Goal: Task Accomplishment & Management: Manage account settings

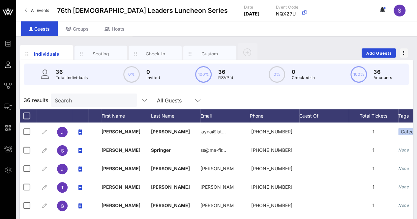
click at [324, 43] on div "Individuals Seating Check-In Custom Add Guests" at bounding box center [217, 53] width 394 height 21
click at [227, 98] on div "36 results Search All Guests" at bounding box center [217, 100] width 394 height 18
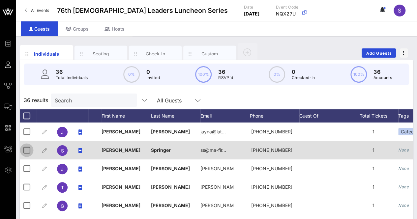
click at [28, 153] on div at bounding box center [26, 150] width 11 height 11
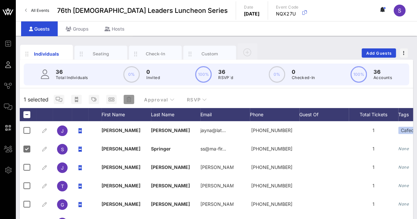
click at [128, 100] on icon "button" at bounding box center [129, 99] width 5 height 5
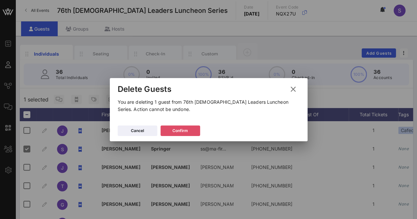
drag, startPoint x: 183, startPoint y: 128, endPoint x: 253, endPoint y: 101, distance: 74.3
click at [183, 128] on div "Confirm" at bounding box center [181, 131] width 16 height 7
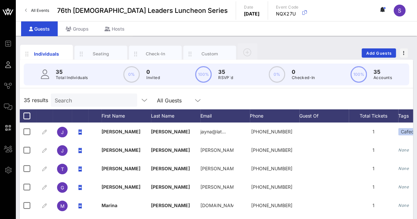
click at [83, 106] on div "Search" at bounding box center [93, 100] width 77 height 13
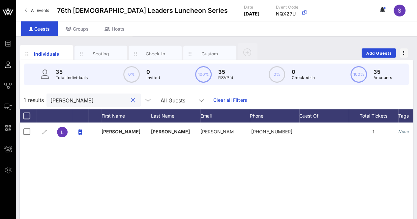
drag, startPoint x: 61, startPoint y: 98, endPoint x: 32, endPoint y: 99, distance: 29.7
click at [32, 99] on div "1 results [PERSON_NAME] All Guests Clear all Filters" at bounding box center [217, 100] width 394 height 18
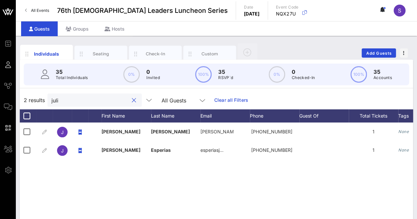
type input "juli"
click at [206, 51] on div "Custom" at bounding box center [209, 54] width 29 height 6
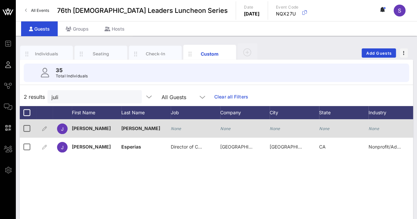
click at [227, 128] on icon "None" at bounding box center [225, 128] width 11 height 5
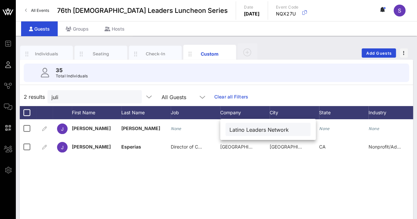
type input "Latino Leaders Network"
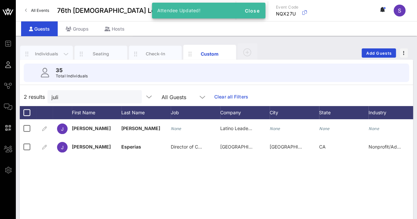
click at [43, 48] on div "Individuals" at bounding box center [46, 54] width 53 height 16
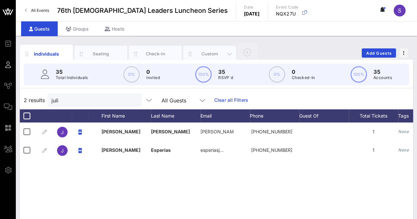
click at [199, 49] on div "Custom" at bounding box center [209, 54] width 53 height 16
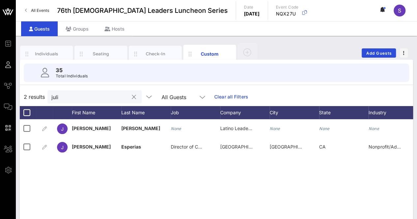
click at [103, 97] on input "juli" at bounding box center [89, 97] width 77 height 9
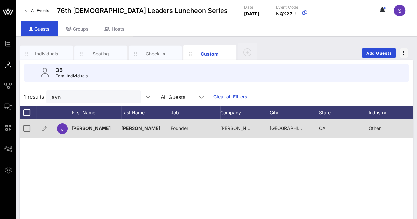
click at [243, 127] on span "[PERSON_NAME] Consulting" at bounding box center [251, 129] width 62 height 6
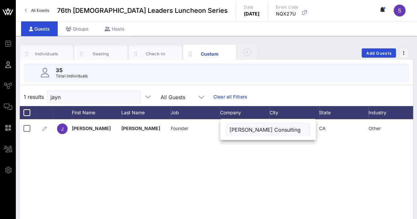
click at [286, 49] on div "Individuals Seating Check-In Custom Add Guests" at bounding box center [217, 53] width 394 height 21
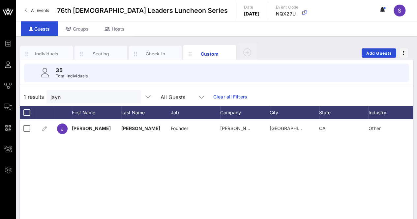
drag, startPoint x: 158, startPoint y: 156, endPoint x: 164, endPoint y: 149, distance: 9.1
click at [158, 157] on div "[PERSON_NAME] Founder [PERSON_NAME] Consulting [GEOGRAPHIC_DATA] [GEOGRAPHIC_DA…" at bounding box center [217, 218] width 394 height 198
click at [84, 99] on input "jayn" at bounding box center [88, 97] width 77 height 9
click at [84, 98] on input "jayn" at bounding box center [88, 97] width 77 height 9
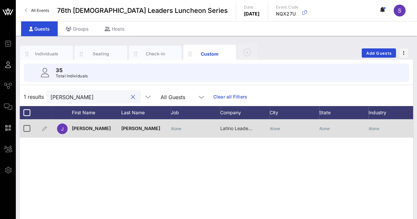
type input "[PERSON_NAME]"
click at [164, 131] on div "[PERSON_NAME]" at bounding box center [145, 128] width 49 height 18
click at [180, 129] on icon "None" at bounding box center [176, 128] width 11 height 5
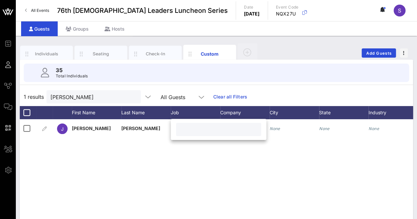
paste input "Sr. Associate, Communications & Community Relations"
type input "Sr. Associate, Communications & Community Relations"
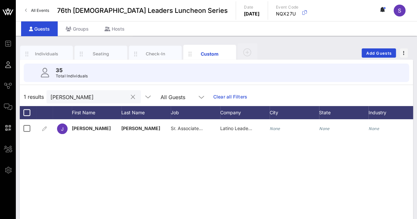
click at [67, 97] on input "[PERSON_NAME]" at bounding box center [88, 97] width 77 height 9
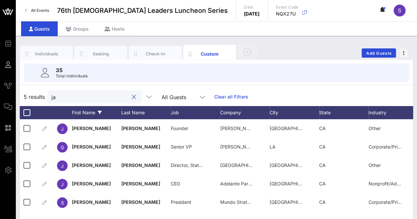
type input "j"
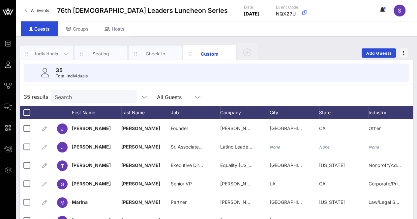
click at [47, 49] on div "Individuals" at bounding box center [46, 54] width 53 height 16
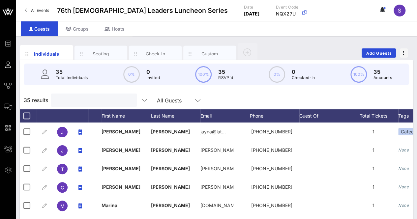
click at [102, 102] on input "text" at bounding box center [93, 100] width 77 height 9
type input "h"
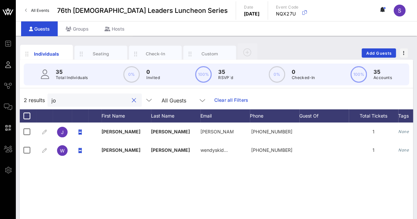
type input "j"
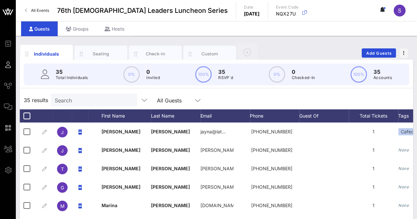
click at [296, 50] on div "Individuals Seating Check-In Custom Add Guests" at bounding box center [217, 53] width 394 height 21
click at [369, 51] on span "Add Guests" at bounding box center [379, 53] width 26 height 5
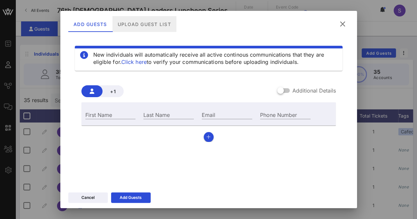
click at [151, 25] on div "Upload Guest List" at bounding box center [144, 24] width 64 height 16
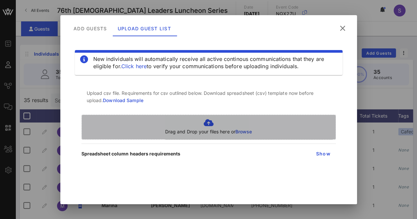
click at [203, 131] on p "Drag and Drop your files here or Browse" at bounding box center [208, 131] width 87 height 7
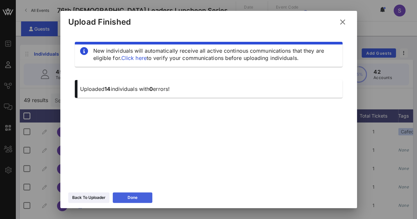
click at [141, 200] on button "Done" at bounding box center [133, 198] width 40 height 11
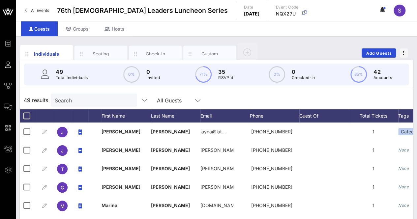
click at [415, 59] on div "Individuals Seating Check-In Custom Add Guests 49 Total Individuals 0% 0 Invite…" at bounding box center [216, 181] width 401 height 291
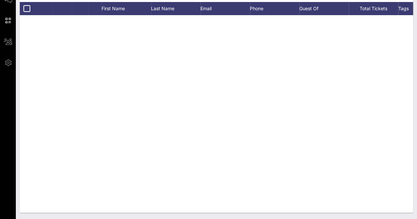
scroll to position [712, 0]
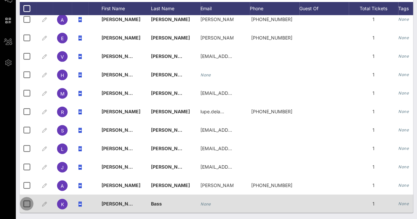
click at [26, 198] on div at bounding box center [26, 203] width 11 height 11
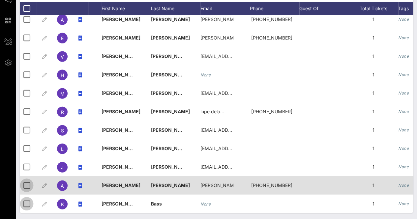
scroll to position [106, 0]
click at [25, 181] on div at bounding box center [26, 185] width 11 height 11
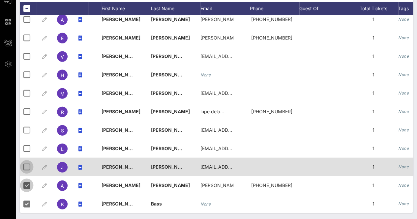
click at [24, 163] on div at bounding box center [26, 166] width 11 height 11
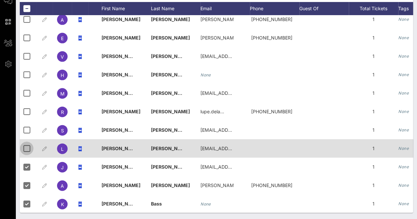
click at [26, 146] on div at bounding box center [26, 148] width 11 height 11
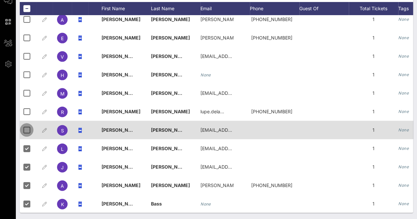
click at [27, 124] on div at bounding box center [26, 129] width 11 height 11
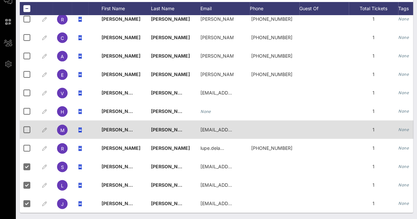
scroll to position [679, 0]
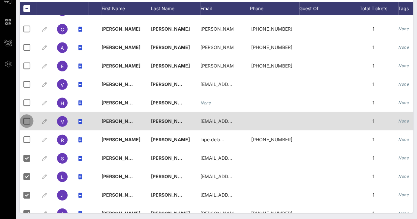
click at [29, 120] on div at bounding box center [26, 120] width 11 height 11
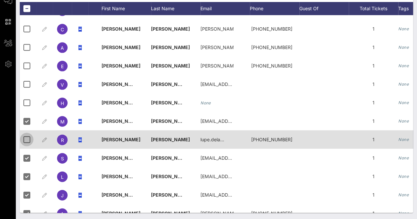
click at [29, 139] on div at bounding box center [26, 139] width 11 height 11
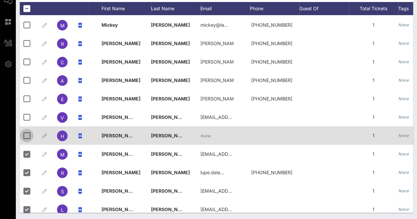
click at [27, 139] on div at bounding box center [26, 135] width 11 height 11
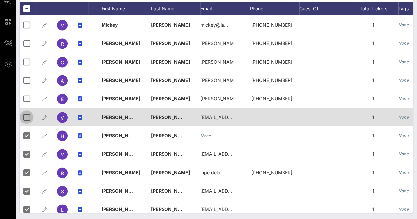
click at [29, 118] on div at bounding box center [26, 117] width 11 height 11
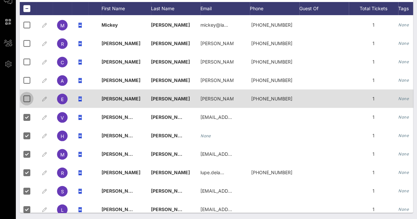
click at [28, 100] on div at bounding box center [26, 98] width 11 height 11
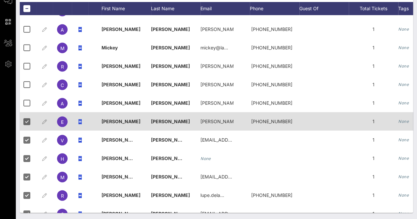
scroll to position [613, 0]
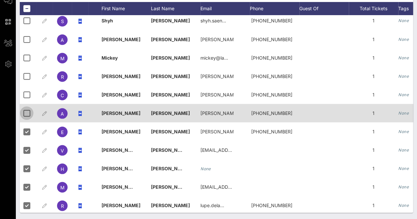
click at [27, 113] on div at bounding box center [26, 113] width 11 height 11
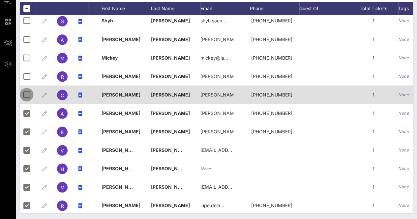
click at [27, 96] on div at bounding box center [26, 94] width 11 height 11
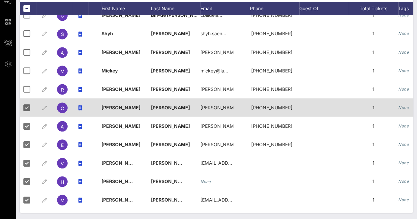
scroll to position [580, 0]
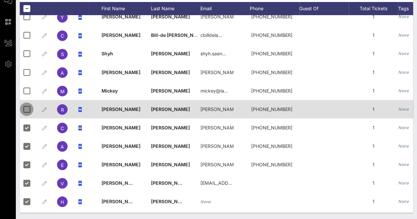
click at [28, 109] on div at bounding box center [26, 109] width 11 height 11
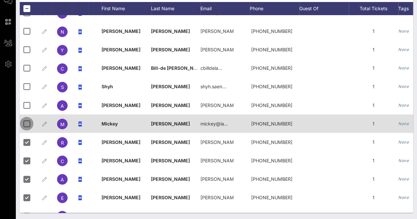
click at [26, 126] on div at bounding box center [26, 123] width 11 height 11
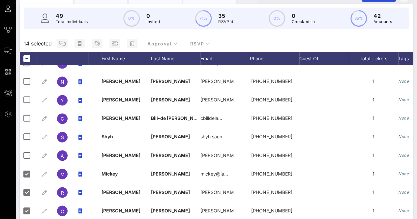
scroll to position [55, 0]
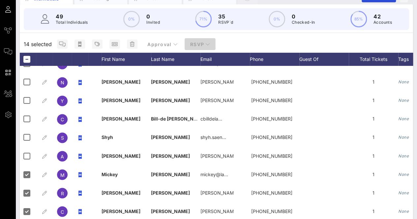
click at [206, 42] on icon "button" at bounding box center [208, 44] width 5 height 5
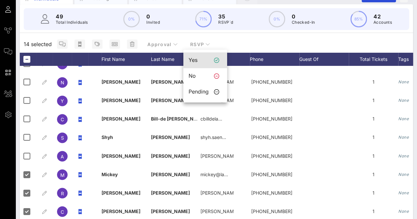
click at [197, 60] on div "Yes" at bounding box center [199, 60] width 20 height 6
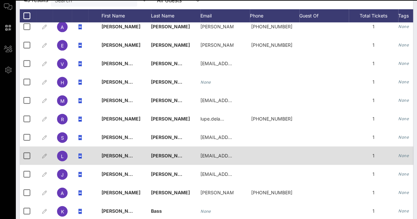
scroll to position [108, 0]
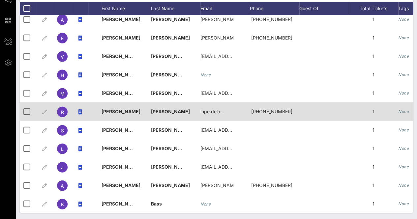
click at [114, 109] on span "[PERSON_NAME]" at bounding box center [121, 112] width 39 height 6
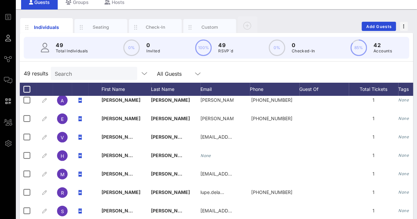
scroll to position [0, 0]
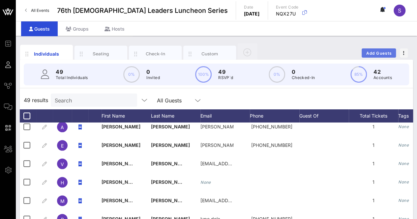
click at [377, 53] on span "Add Guests" at bounding box center [379, 53] width 26 height 5
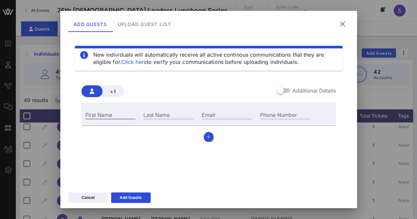
click at [112, 114] on input "First Name" at bounding box center [110, 115] width 50 height 9
type input "Lupe"
click at [181, 116] on input "Last Name" at bounding box center [168, 115] width 50 height 9
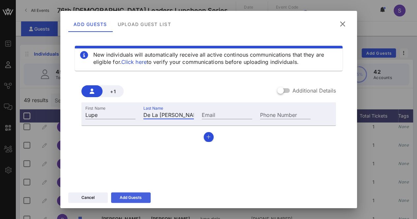
type input "De La [PERSON_NAME] III"
drag, startPoint x: 135, startPoint y: 198, endPoint x: 149, endPoint y: 194, distance: 15.3
click at [135, 198] on div "Add Guests" at bounding box center [131, 198] width 22 height 7
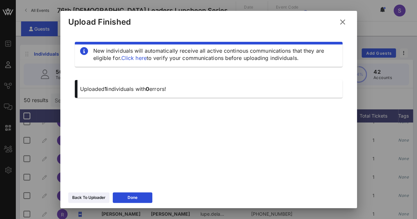
drag, startPoint x: 343, startPoint y: 15, endPoint x: 345, endPoint y: 21, distance: 6.2
click at [344, 17] on div "Upload Finished" at bounding box center [208, 21] width 297 height 20
click at [345, 21] on icon at bounding box center [342, 22] width 9 height 8
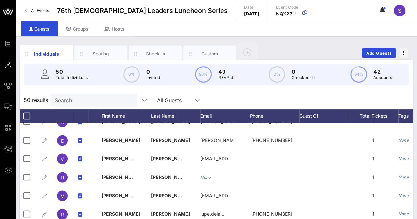
click at [104, 100] on input "Search" at bounding box center [93, 100] width 77 height 9
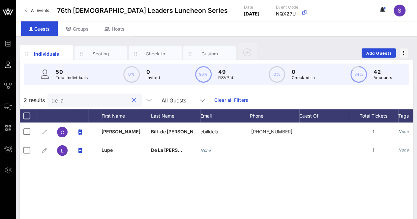
click at [55, 97] on input "de la" at bounding box center [89, 100] width 77 height 9
drag, startPoint x: 78, startPoint y: 102, endPoint x: 38, endPoint y: 102, distance: 39.9
click at [38, 102] on div "2 results de la All Guests Clear all Filters" at bounding box center [217, 100] width 394 height 18
type input "rebe"
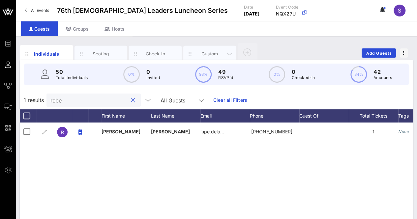
click at [214, 52] on div "Custom" at bounding box center [209, 54] width 29 height 6
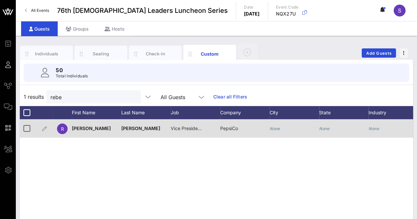
click at [191, 128] on span "Vice President of Government Affairs & Corporate Citizenship" at bounding box center [237, 129] width 132 height 6
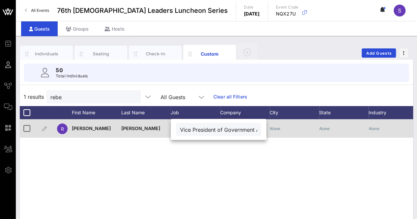
scroll to position [0, 84]
click at [193, 128] on input "Vice President of Government Affairs & Corporate Citizenship" at bounding box center [218, 129] width 77 height 9
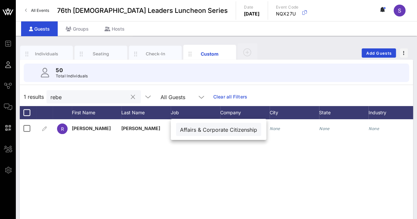
click at [91, 101] on div "rebe" at bounding box center [88, 96] width 77 height 13
type input "Vice President of Government Affairs & Corporate Citizenship"
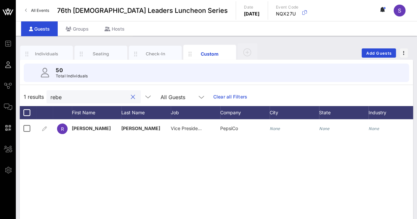
scroll to position [0, 0]
click at [83, 97] on input "rebe" at bounding box center [88, 97] width 77 height 9
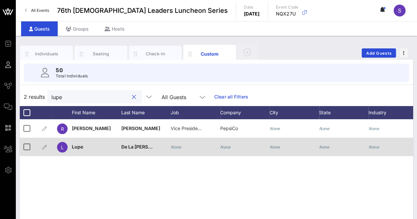
type input "lupe"
click at [177, 153] on div "None" at bounding box center [176, 147] width 11 height 18
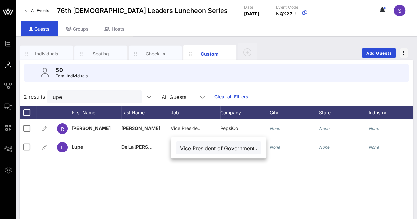
scroll to position [0, 84]
type input "Vice President of Government Affairs & Corporate Citizenship"
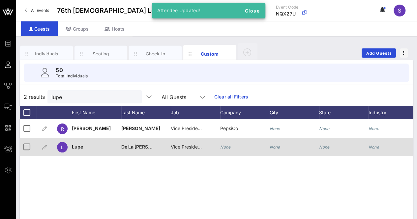
click at [227, 148] on icon "None" at bounding box center [225, 147] width 11 height 5
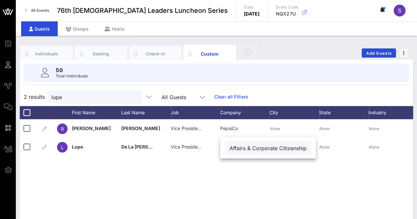
click at [237, 145] on input "Vice President of Government Affairs & Corporate Citizenship" at bounding box center [268, 148] width 77 height 9
type input "PepsiCo"
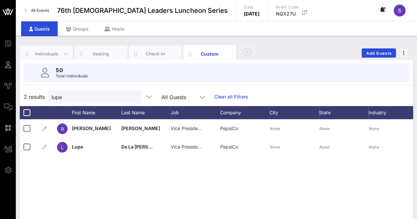
click at [46, 52] on div "Individuals" at bounding box center [46, 54] width 29 height 6
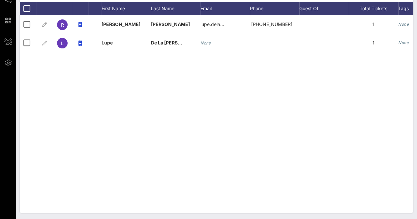
scroll to position [0, 219]
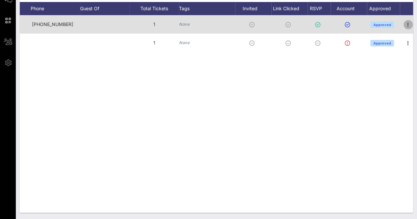
click at [408, 23] on icon "button" at bounding box center [408, 25] width 8 height 8
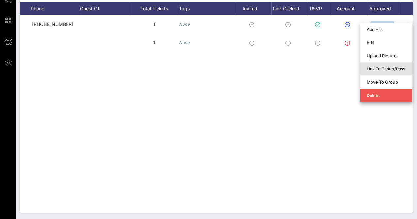
click at [382, 68] on div "Link To Ticket/Pass" at bounding box center [386, 68] width 39 height 5
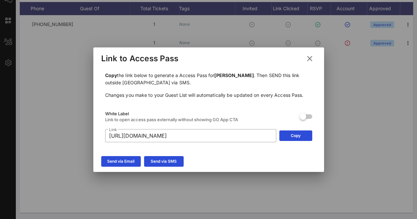
click at [310, 57] on icon at bounding box center [309, 58] width 9 height 8
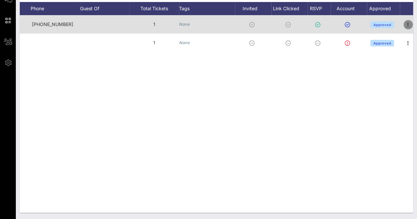
click at [408, 22] on icon "button" at bounding box center [408, 25] width 8 height 8
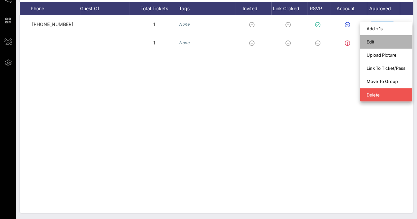
click at [374, 39] on div "Edit" at bounding box center [386, 42] width 39 height 11
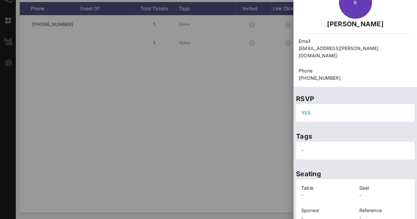
scroll to position [62, 0]
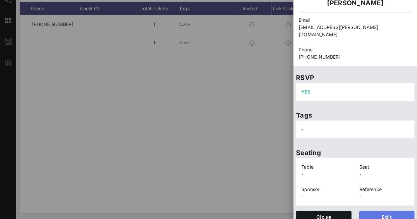
click at [393, 214] on span "Edit" at bounding box center [387, 217] width 45 height 6
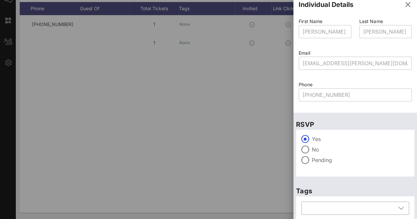
scroll to position [0, 0]
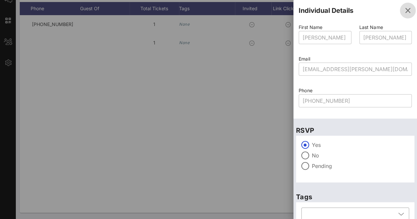
click at [404, 13] on icon "button" at bounding box center [408, 11] width 8 height 8
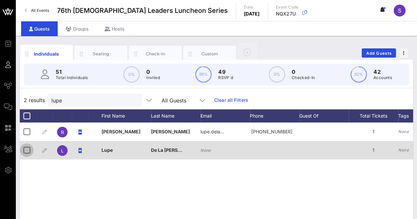
click at [27, 153] on div at bounding box center [26, 150] width 11 height 11
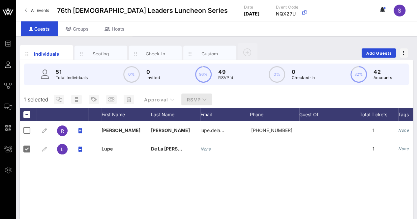
click at [203, 102] on span "RSVP" at bounding box center [197, 100] width 20 height 6
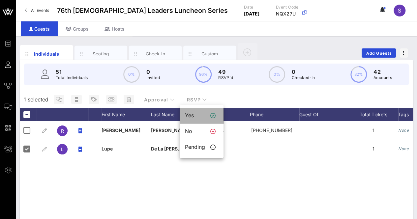
click at [193, 112] on div "Yes" at bounding box center [202, 116] width 44 height 16
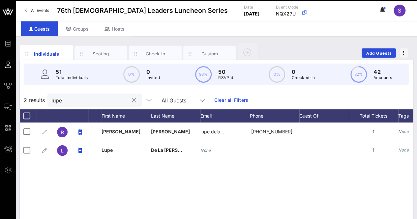
click at [132, 100] on button "clear icon" at bounding box center [134, 100] width 4 height 7
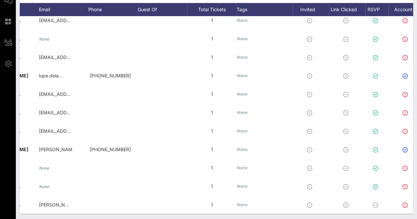
scroll to position [0, 191]
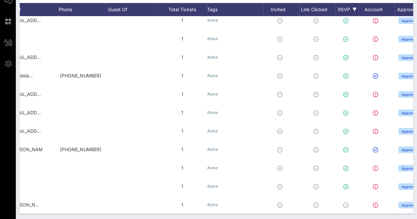
click at [348, 6] on div "RSVP" at bounding box center [347, 9] width 23 height 13
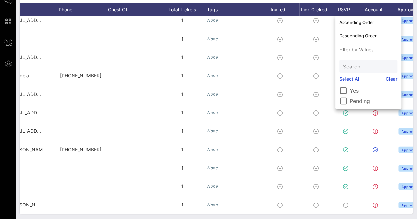
click at [357, 101] on label "Pending" at bounding box center [374, 101] width 48 height 7
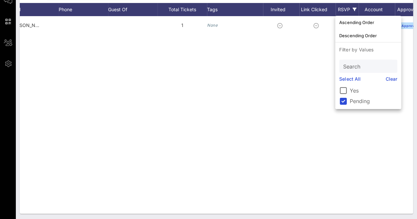
scroll to position [0, 0]
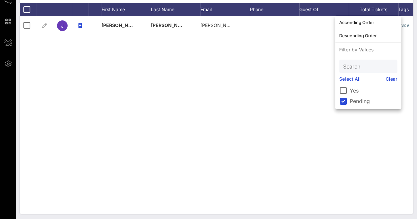
click at [363, 102] on label "Pending" at bounding box center [374, 101] width 48 height 7
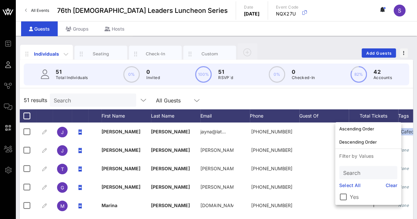
click at [42, 57] on div "Individuals" at bounding box center [46, 53] width 29 height 7
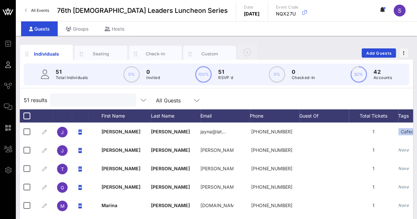
click at [95, 104] on input "text" at bounding box center [92, 100] width 77 height 9
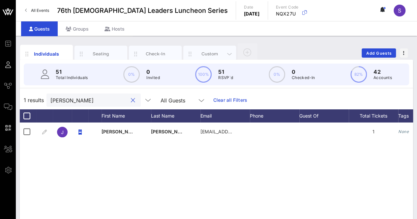
type input "[PERSON_NAME]"
click at [203, 49] on div "Custom" at bounding box center [209, 54] width 53 height 16
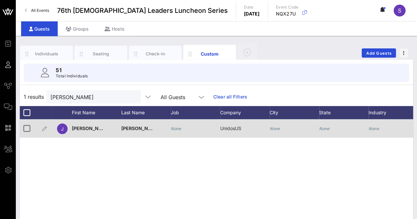
click at [179, 124] on div "None" at bounding box center [176, 128] width 11 height 18
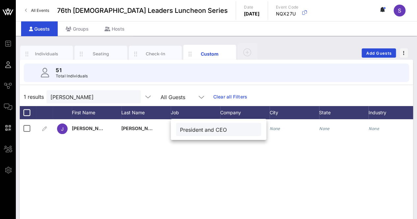
type input "President and CEO"
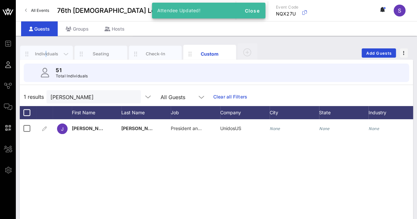
click at [46, 53] on div "Individuals" at bounding box center [46, 54] width 29 height 6
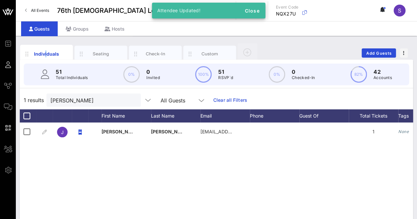
click at [131, 100] on button "clear icon" at bounding box center [133, 100] width 4 height 7
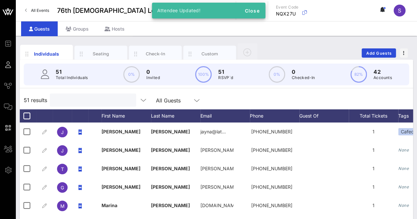
click at [279, 97] on div "51 results All Guests" at bounding box center [217, 100] width 394 height 18
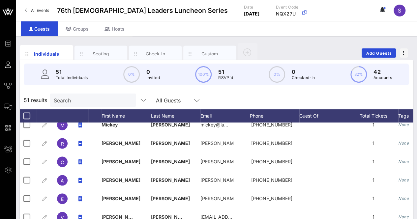
drag, startPoint x: 208, startPoint y: 54, endPoint x: 206, endPoint y: 62, distance: 8.0
click at [208, 54] on div "Custom" at bounding box center [209, 54] width 29 height 6
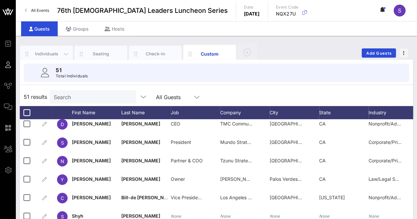
click at [39, 53] on div "Individuals" at bounding box center [46, 54] width 29 height 6
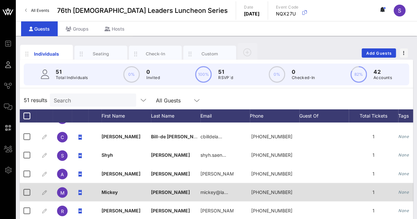
scroll to position [555, 0]
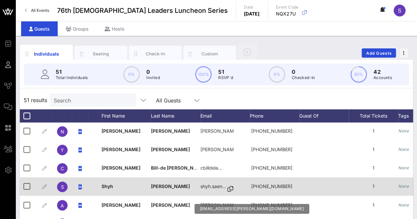
click at [230, 189] on icon at bounding box center [231, 189] width 6 height 1
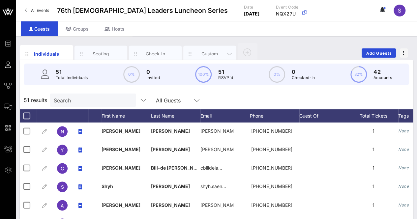
click at [212, 51] on div "Custom" at bounding box center [209, 54] width 29 height 6
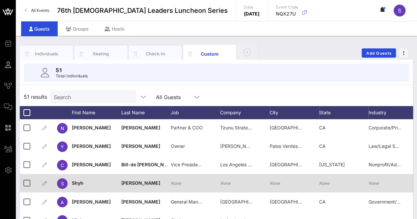
click at [177, 182] on icon "None" at bounding box center [176, 183] width 11 height 5
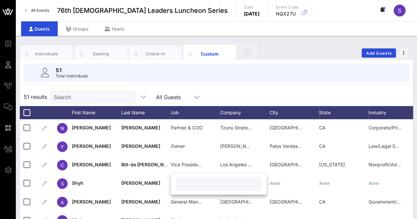
drag, startPoint x: 177, startPoint y: 182, endPoint x: 187, endPoint y: 188, distance: 11.8
paste input "Chief of Staff"
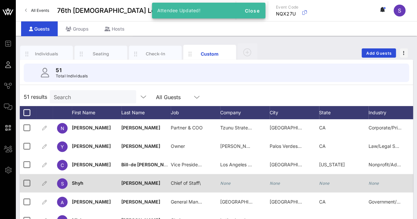
click at [206, 180] on div "Chief of Staff\" at bounding box center [195, 187] width 49 height 26
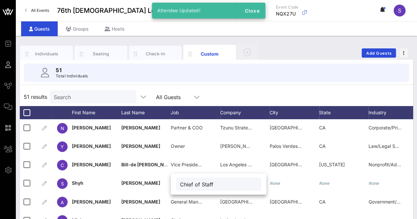
type input "Chief of Staff"
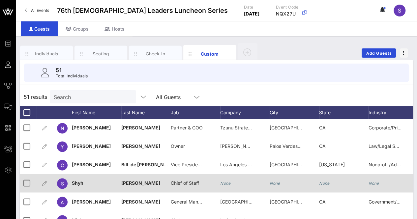
click at [228, 181] on icon "None" at bounding box center [225, 183] width 11 height 5
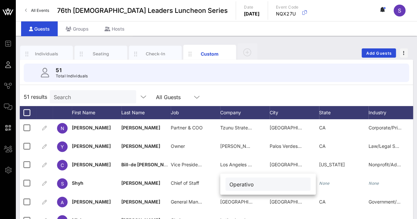
type input "Operativo"
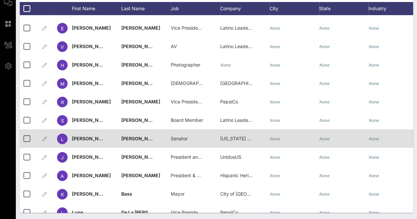
scroll to position [749, 0]
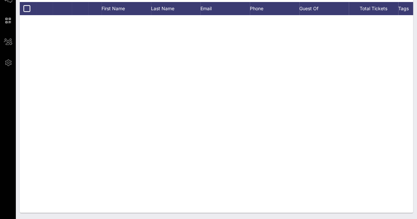
scroll to position [749, 0]
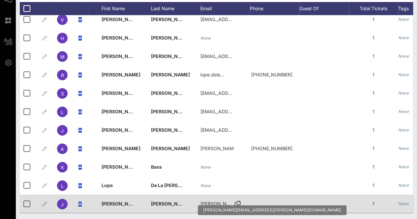
click at [236, 204] on icon at bounding box center [238, 204] width 6 height 1
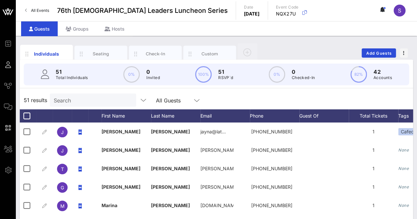
click at [96, 94] on div "Search" at bounding box center [92, 100] width 77 height 13
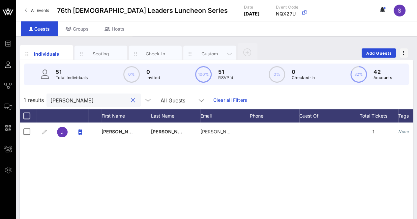
type input "avila"
click at [213, 50] on div "Custom" at bounding box center [209, 54] width 53 height 16
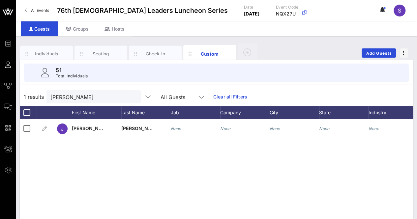
click at [381, 10] on icon at bounding box center [382, 10] width 2 height 4
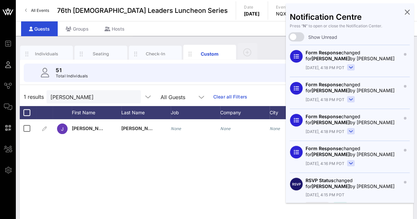
click at [406, 13] on div "Notification Centre Press “ N ” to open or close the Notification Center. Show …" at bounding box center [350, 103] width 128 height 200
click at [405, 11] on icon at bounding box center [407, 11] width 5 height 1
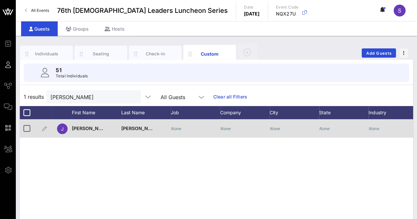
click at [234, 128] on div "None" at bounding box center [244, 132] width 49 height 26
click at [228, 128] on span "LA 28" at bounding box center [226, 129] width 13 height 6
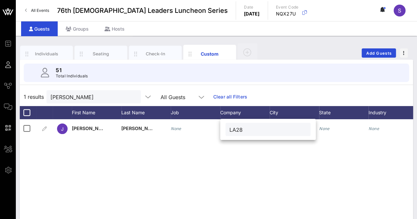
type input "LA28"
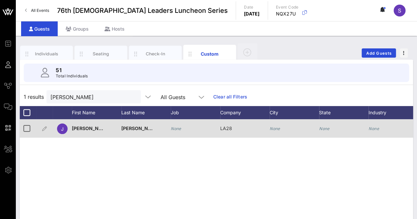
click at [174, 130] on icon "None" at bounding box center [176, 128] width 11 height 5
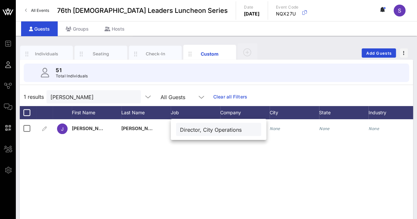
type input "Director, City Operations"
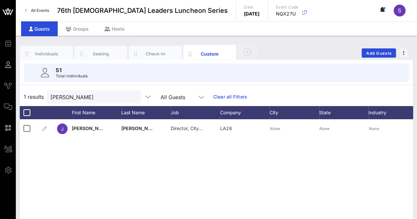
click at [131, 97] on button "clear icon" at bounding box center [133, 97] width 4 height 7
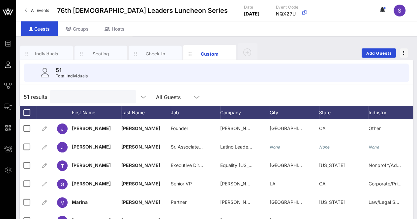
drag, startPoint x: 45, startPoint y: 50, endPoint x: 104, endPoint y: 70, distance: 61.9
click at [45, 49] on div "Individuals" at bounding box center [46, 54] width 53 height 16
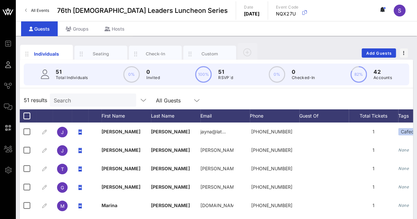
click at [230, 91] on div "51 results Search All Guests" at bounding box center [217, 100] width 394 height 18
click at [384, 10] on icon at bounding box center [384, 10] width 2 height 4
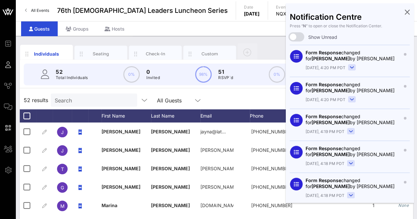
click at [405, 12] on icon at bounding box center [407, 11] width 5 height 1
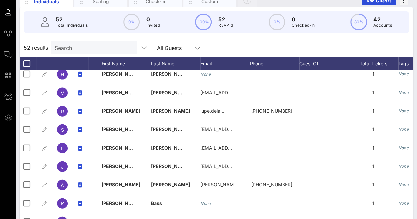
scroll to position [37, 0]
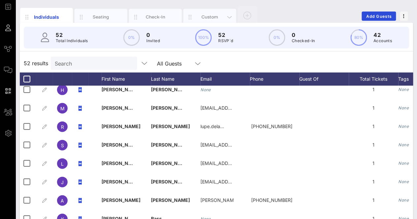
click at [215, 12] on div "Custom" at bounding box center [209, 17] width 53 height 16
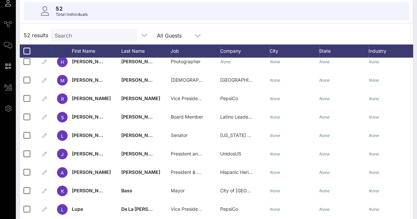
scroll to position [0, 0]
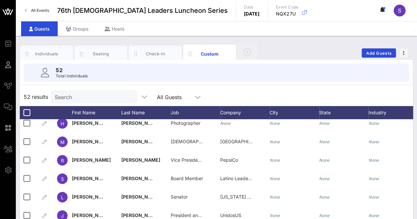
click at [384, 8] on circle at bounding box center [385, 8] width 2 height 2
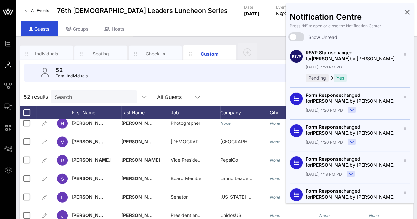
click at [405, 11] on icon at bounding box center [407, 11] width 5 height 1
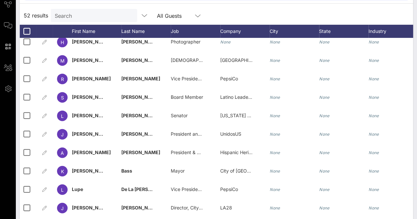
scroll to position [71, 0]
